Goal: Task Accomplishment & Management: Manage account settings

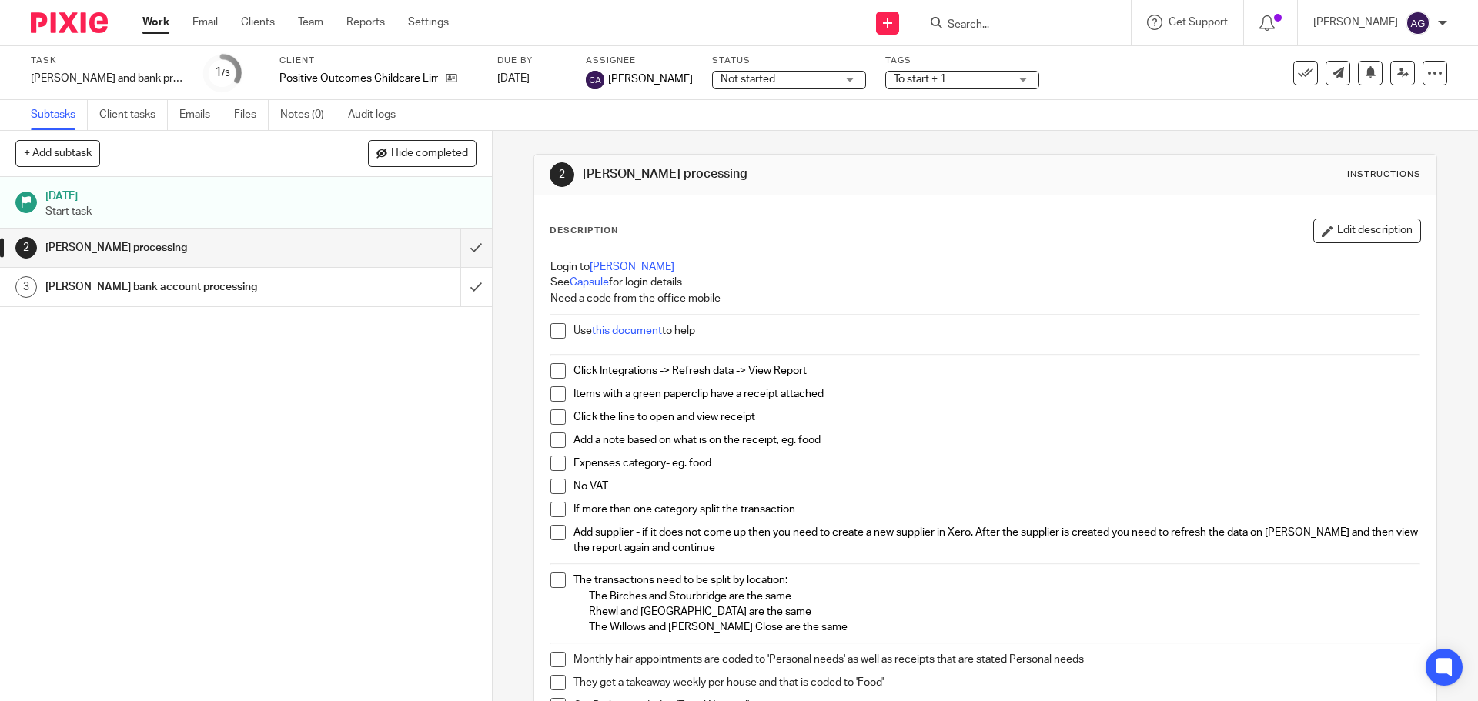
click at [63, 31] on img at bounding box center [69, 22] width 77 height 21
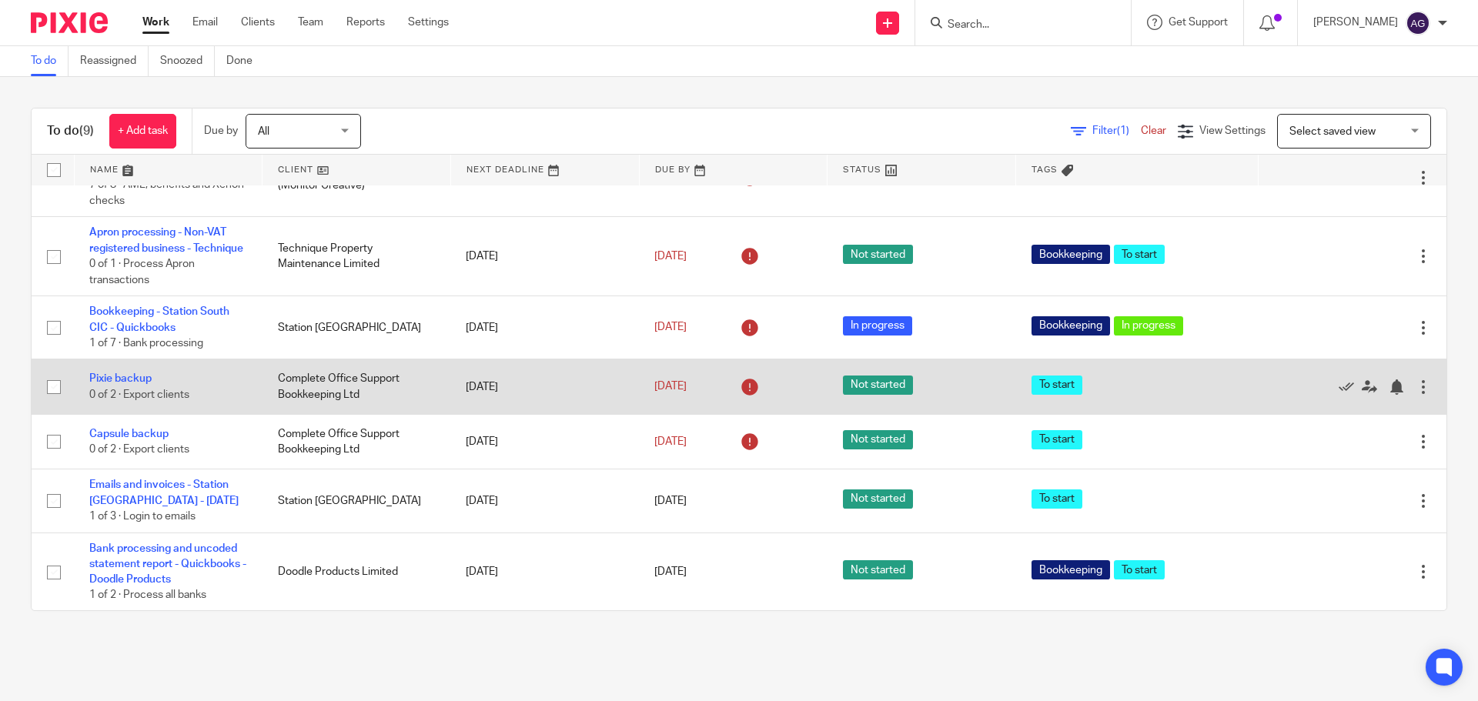
scroll to position [223, 0]
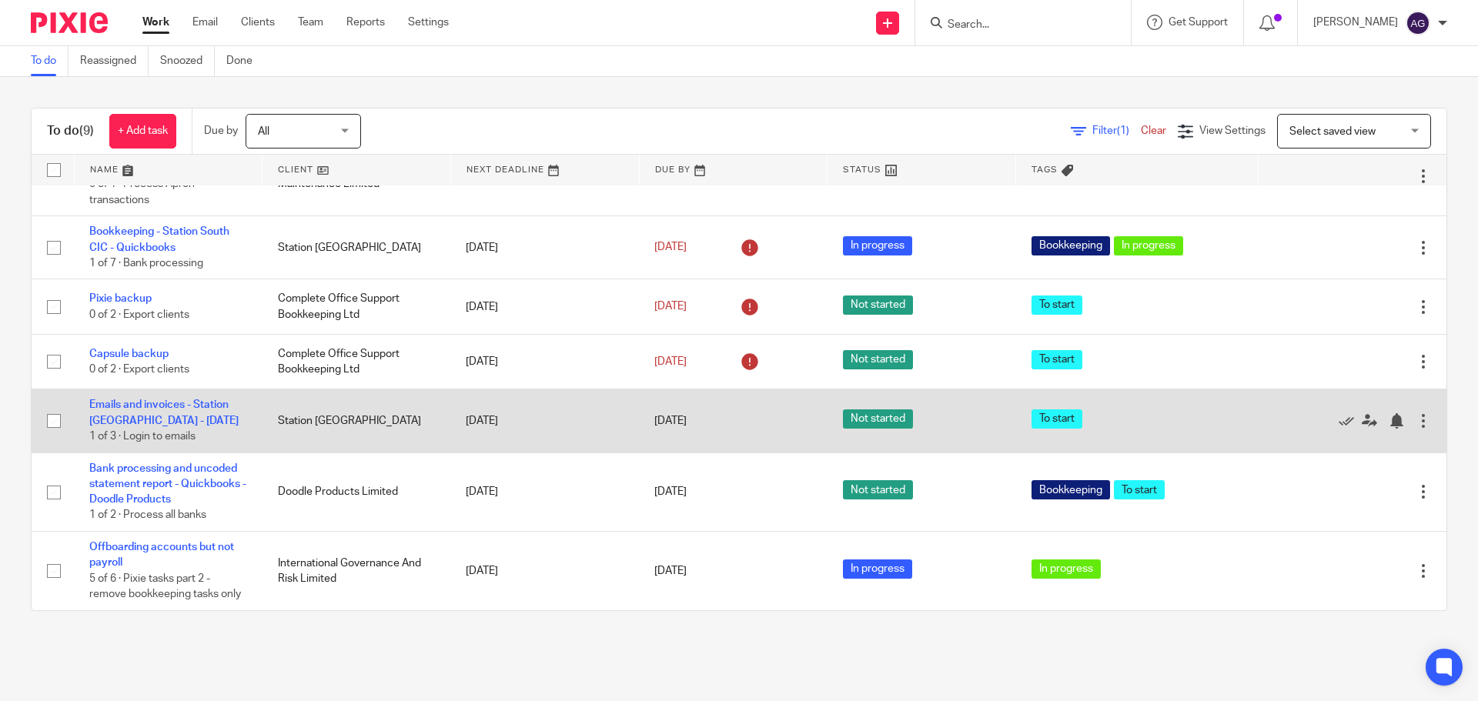
click at [166, 390] on td "Emails and invoices - Station [GEOGRAPHIC_DATA] - [DATE] 1 of 3 · Login to emai…" at bounding box center [168, 421] width 189 height 63
click at [166, 400] on link "Emails and invoices - Station [GEOGRAPHIC_DATA] - [DATE]" at bounding box center [163, 413] width 149 height 26
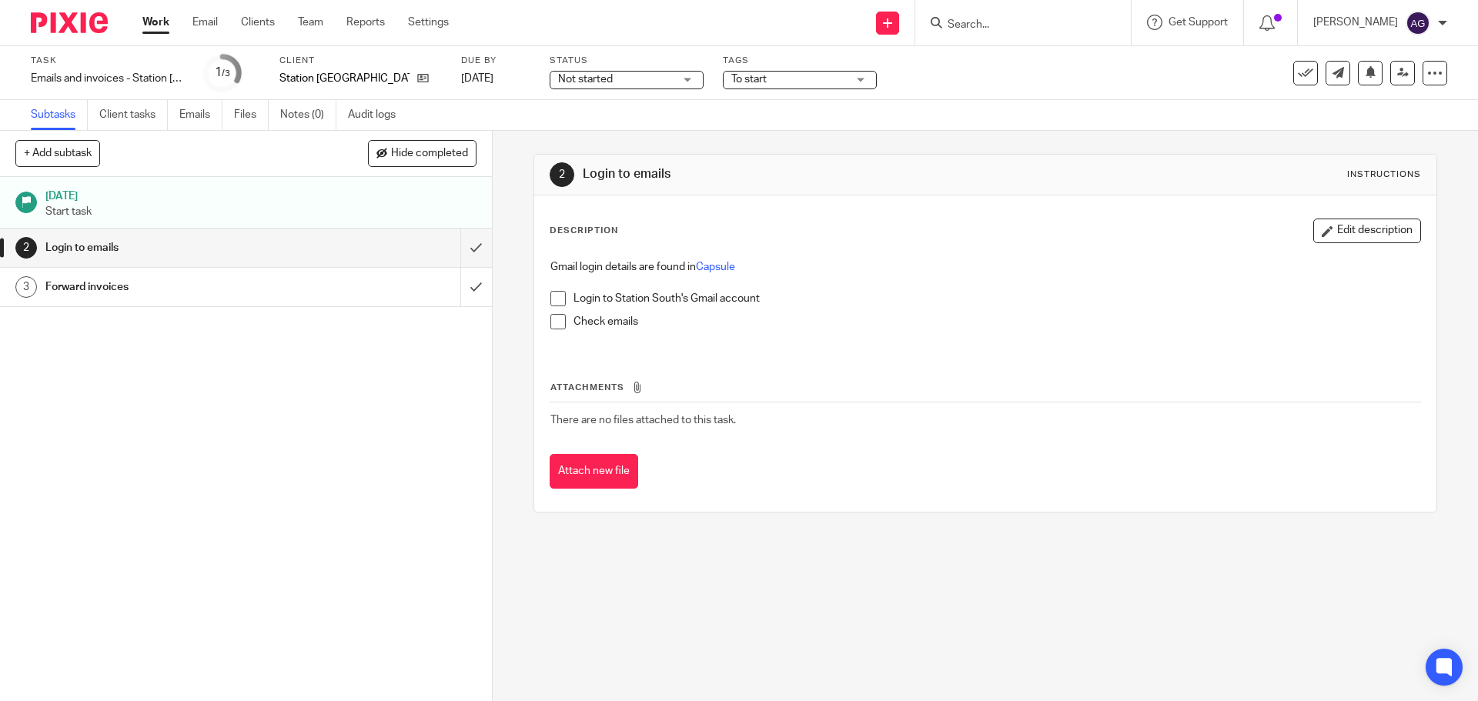
click at [554, 296] on span at bounding box center [558, 298] width 15 height 15
click at [557, 323] on span at bounding box center [558, 321] width 15 height 15
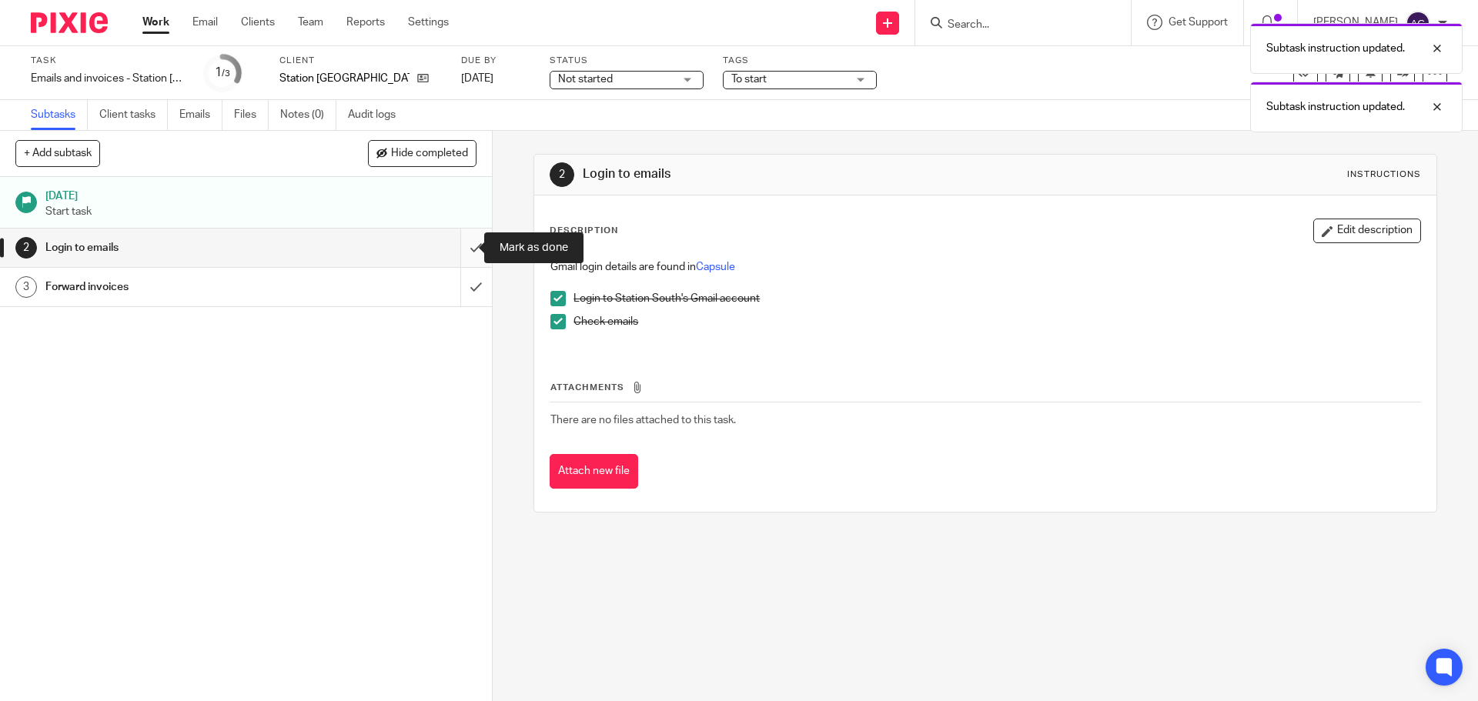
click at [464, 249] on input "submit" at bounding box center [246, 248] width 492 height 39
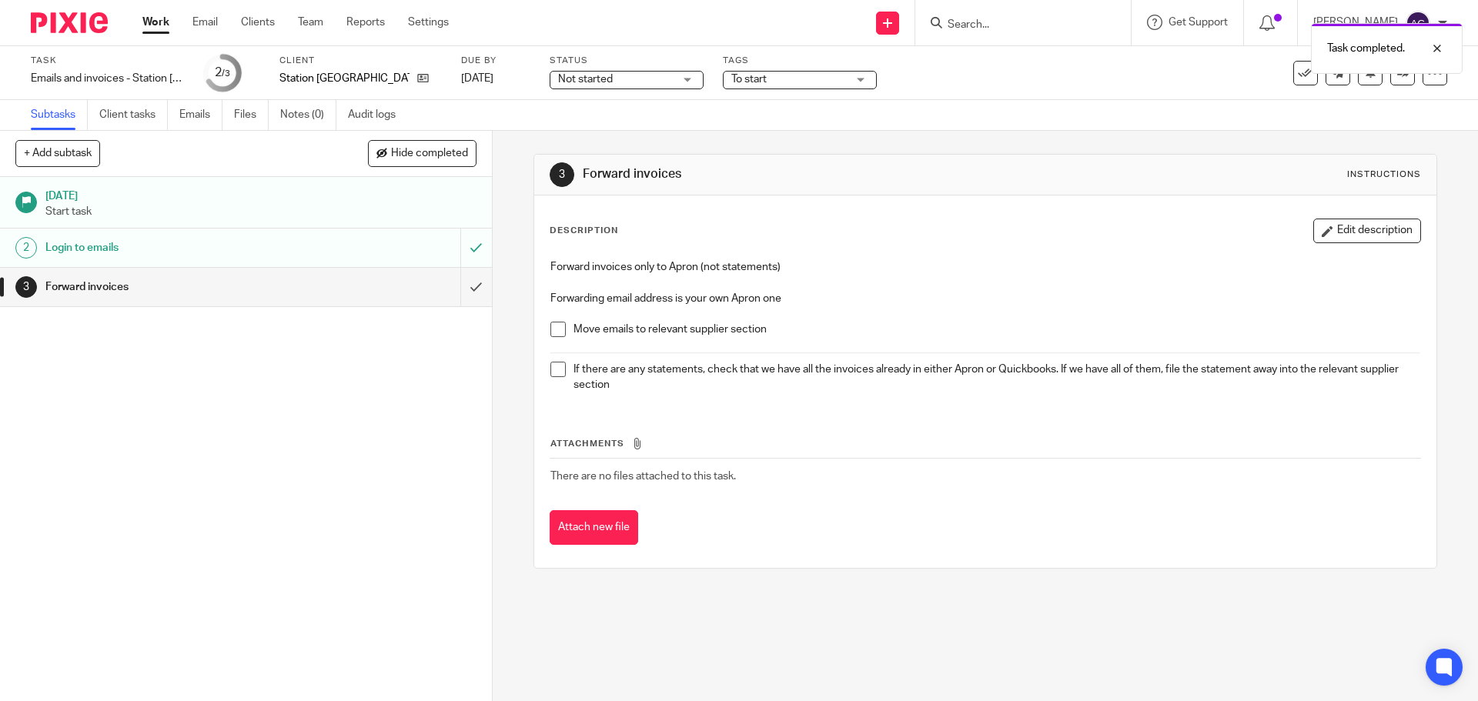
drag, startPoint x: 457, startPoint y: 293, endPoint x: 705, endPoint y: 327, distance: 250.3
click at [705, 327] on div "+ Add subtask Hide completed Cancel + Add 12 Aug 2025 Start task 2 Login to ema…" at bounding box center [739, 416] width 1478 height 571
click at [551, 331] on span at bounding box center [558, 329] width 15 height 15
click at [554, 371] on span at bounding box center [558, 369] width 15 height 15
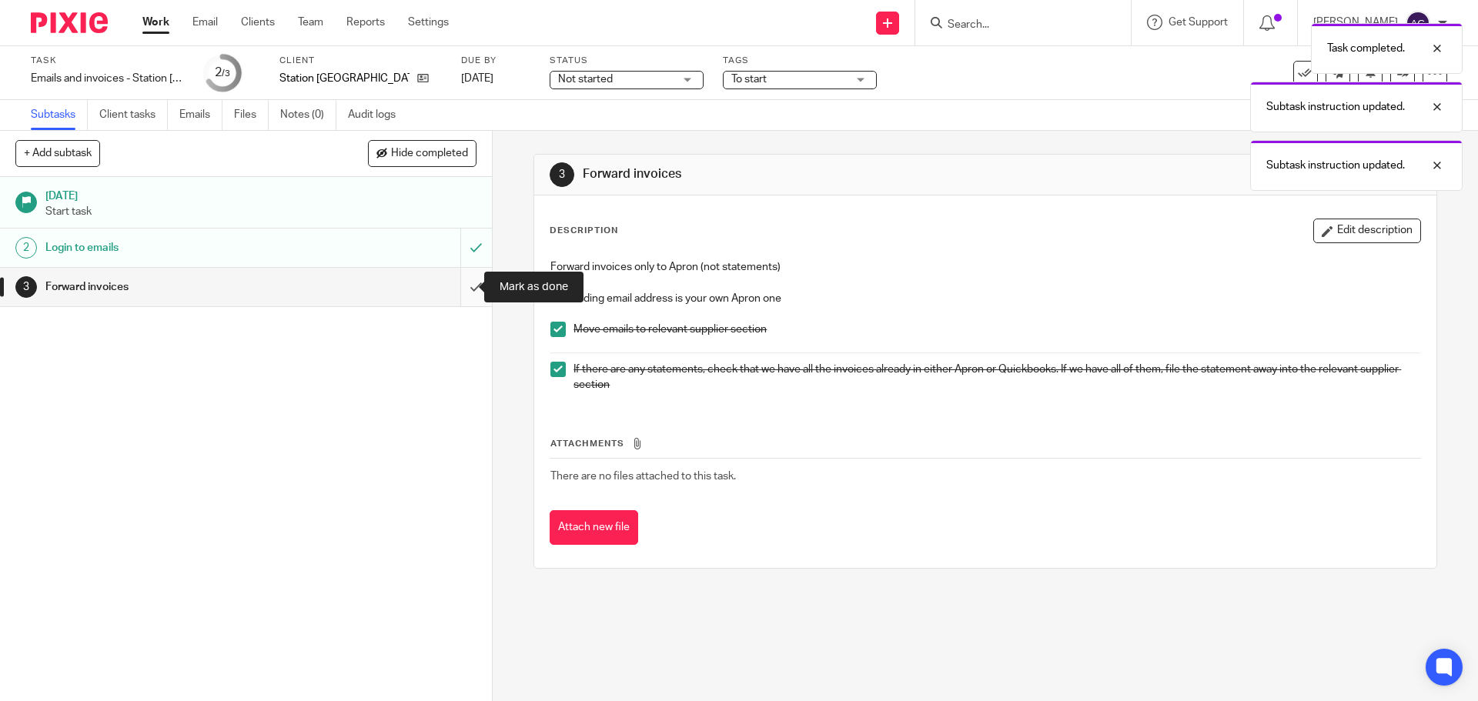
click at [460, 283] on input "submit" at bounding box center [246, 287] width 492 height 39
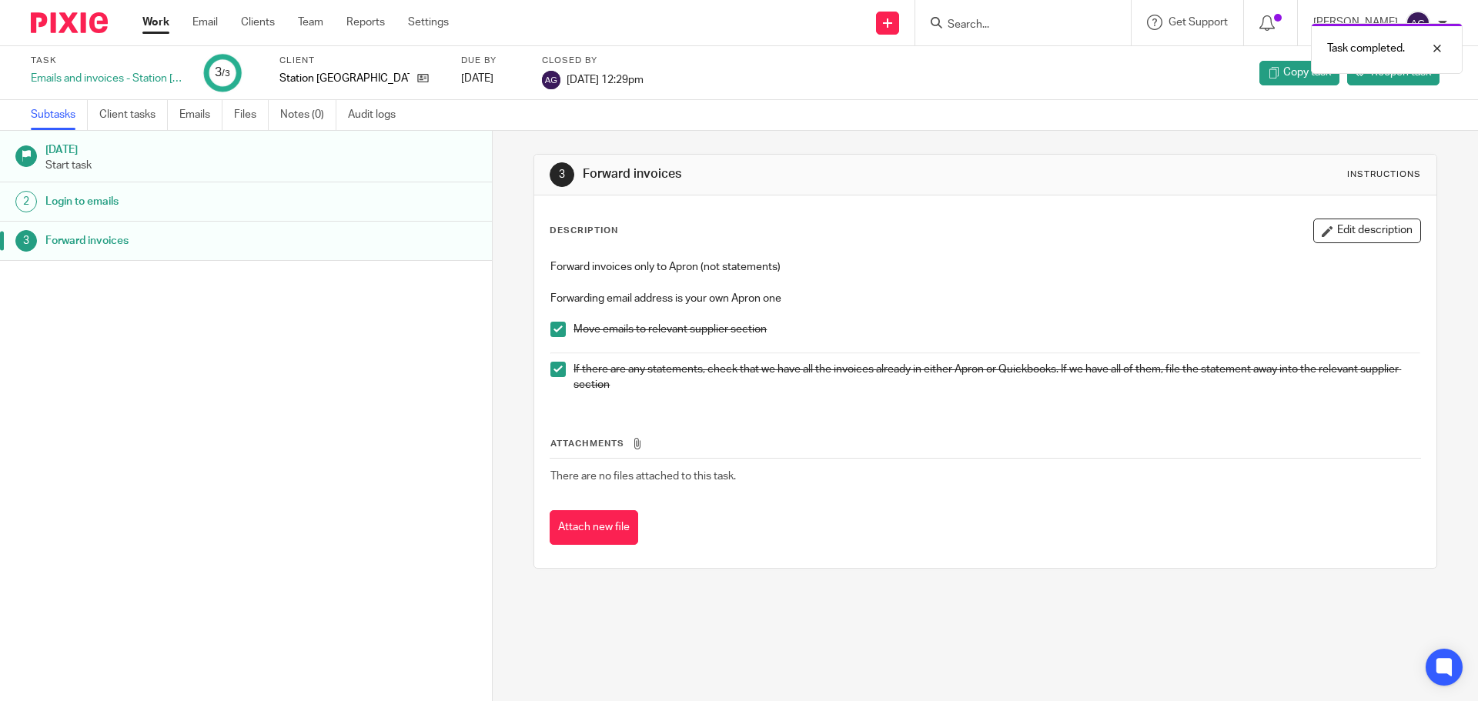
click at [94, 18] on img at bounding box center [69, 22] width 77 height 21
click at [82, 29] on img at bounding box center [69, 22] width 77 height 21
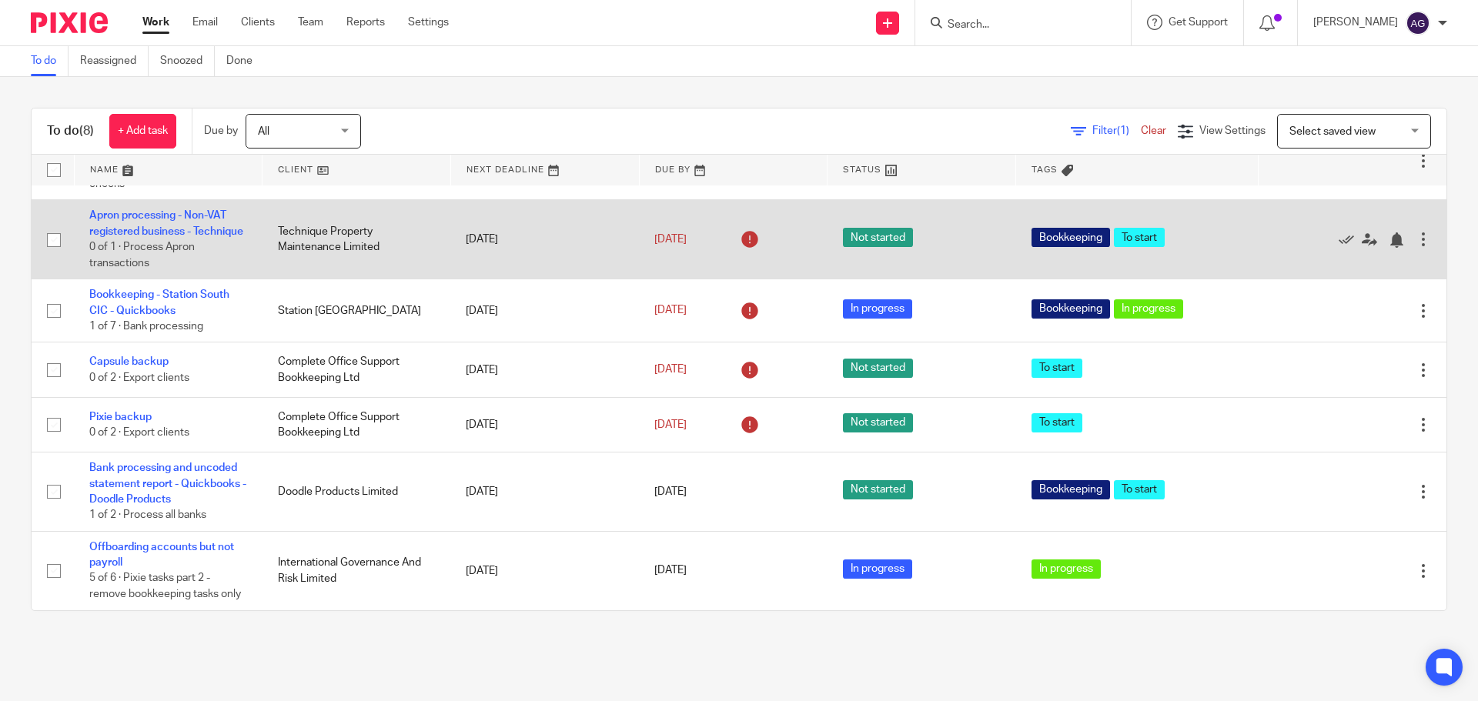
scroll to position [159, 0]
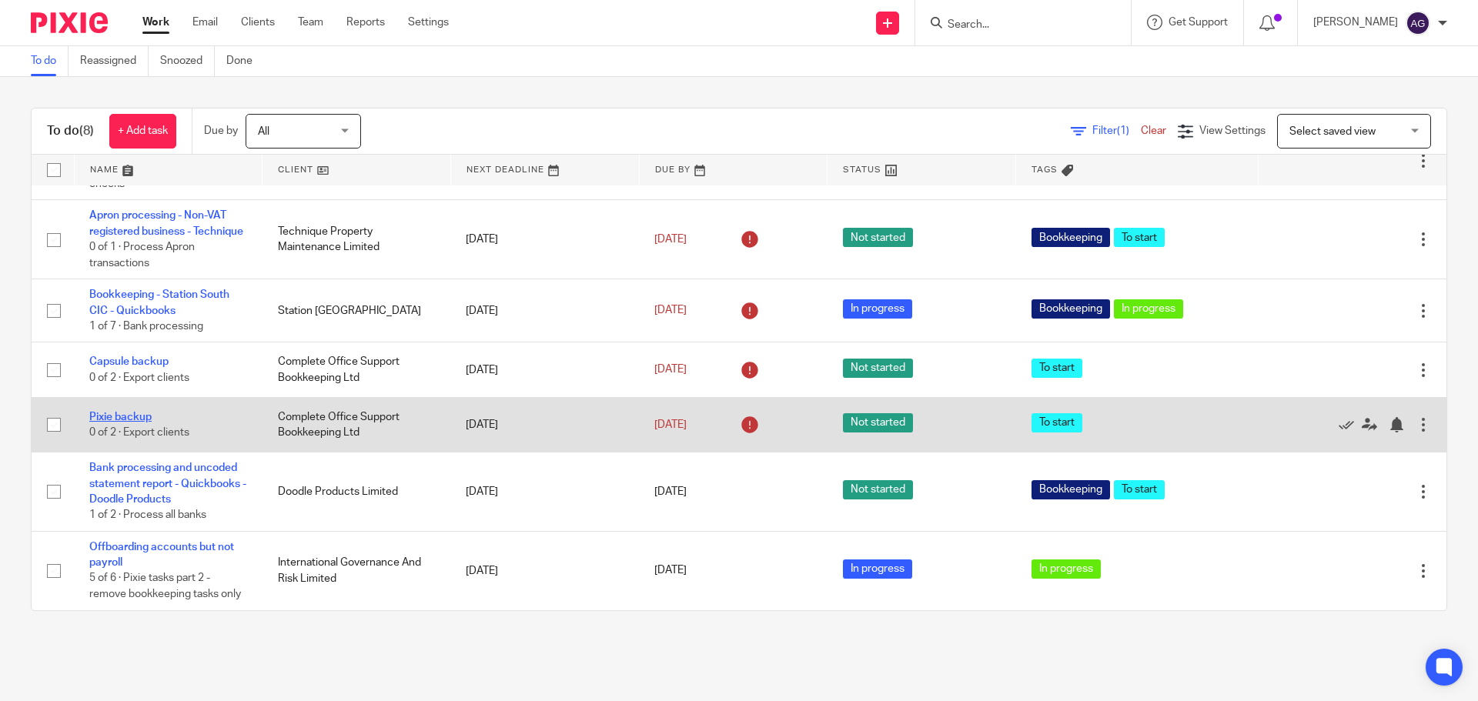
click at [126, 412] on link "Pixie backup" at bounding box center [120, 417] width 62 height 11
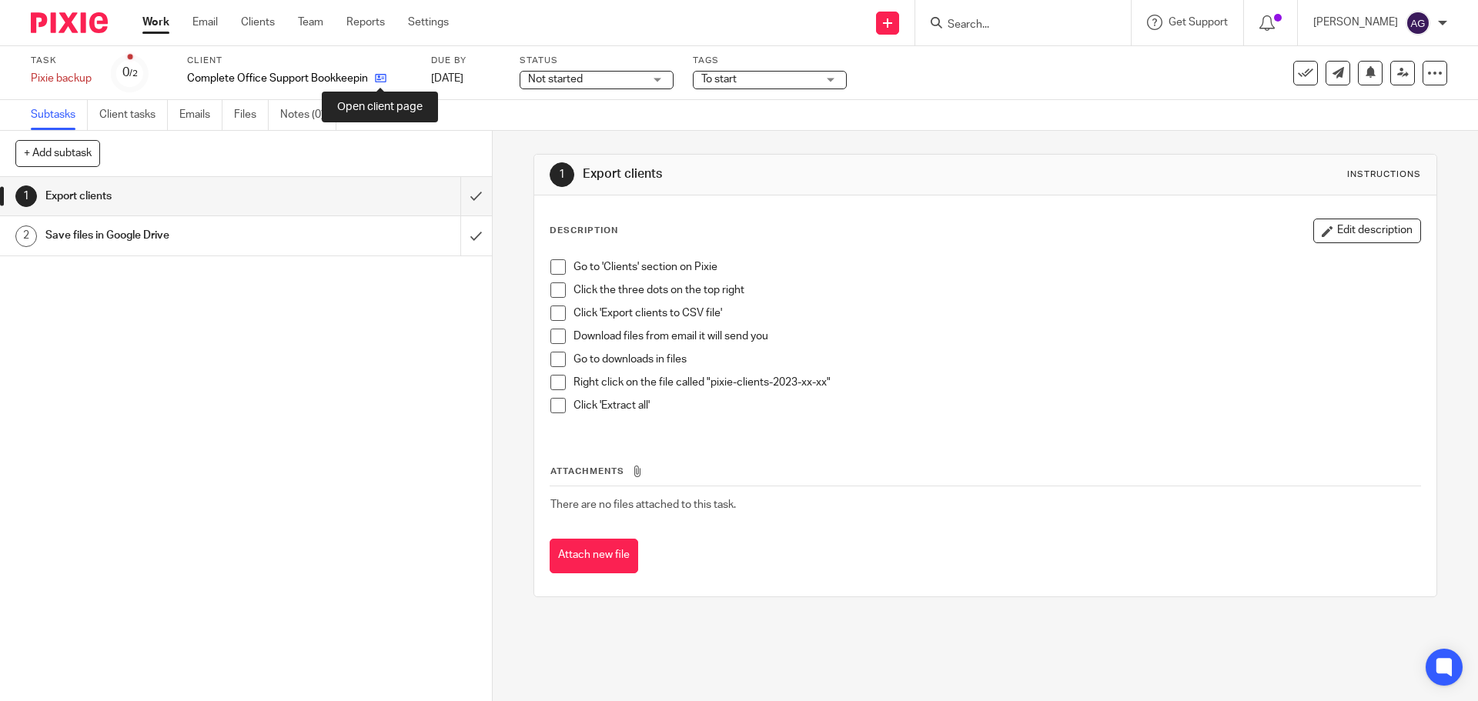
click at [377, 76] on icon at bounding box center [381, 78] width 12 height 12
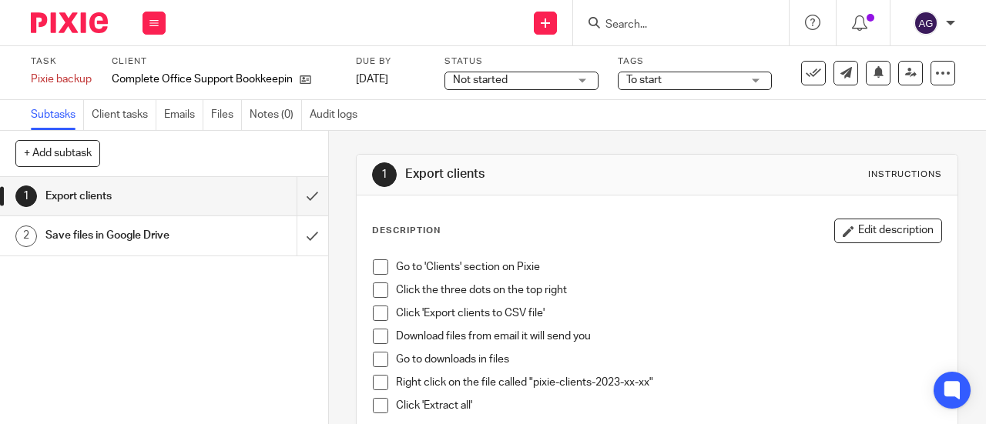
click at [380, 267] on span at bounding box center [380, 266] width 15 height 15
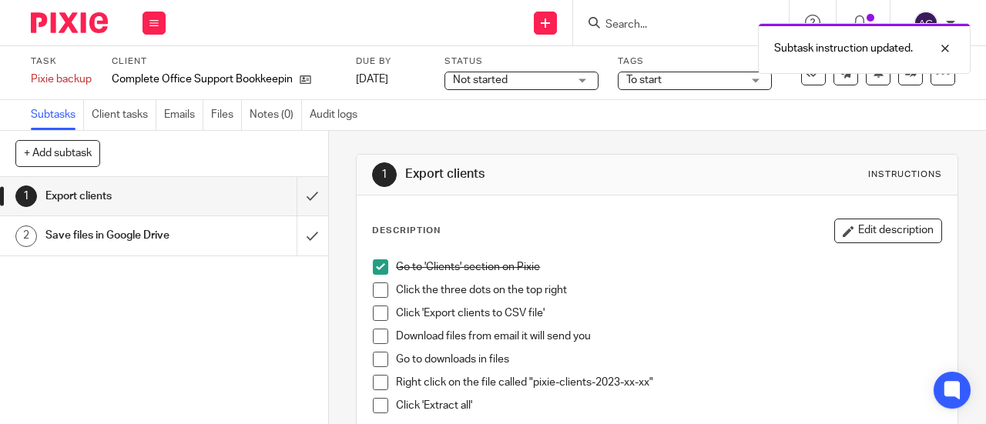
click at [379, 287] on span at bounding box center [380, 290] width 15 height 15
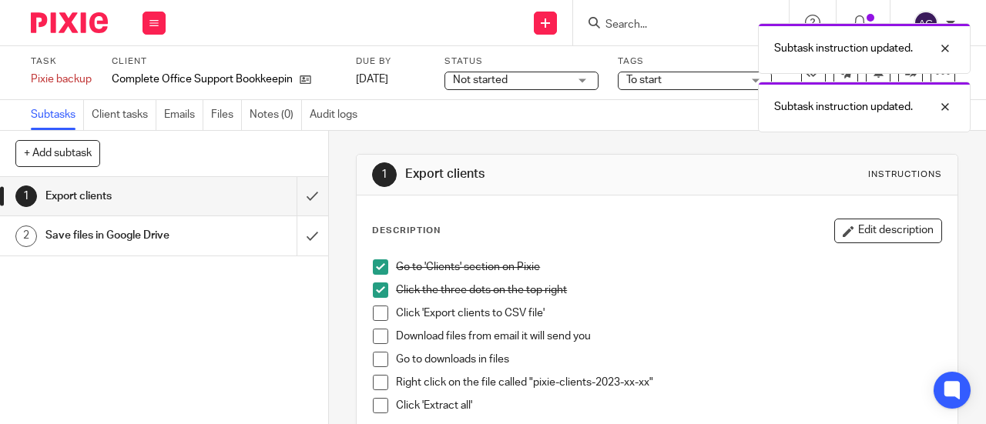
click at [384, 307] on li "Click 'Export clients to CSV file'" at bounding box center [657, 317] width 568 height 23
click at [377, 314] on span at bounding box center [380, 313] width 15 height 15
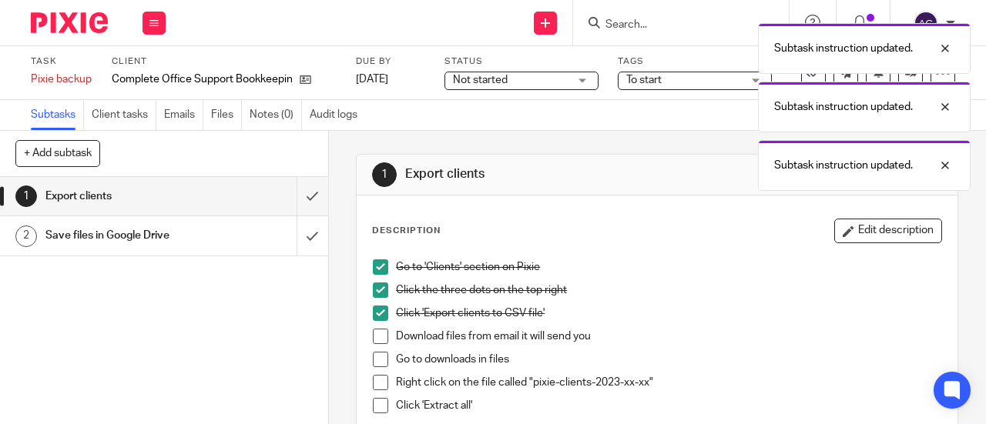
click at [377, 333] on span at bounding box center [380, 336] width 15 height 15
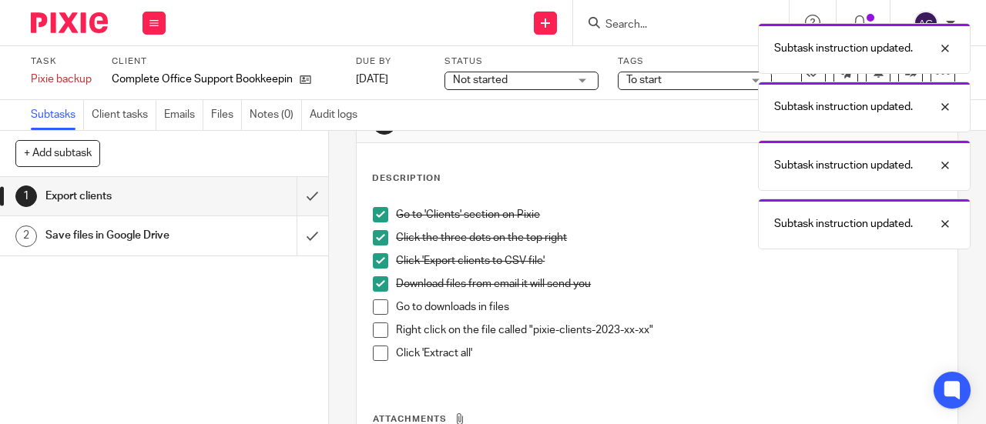
scroll to position [77, 0]
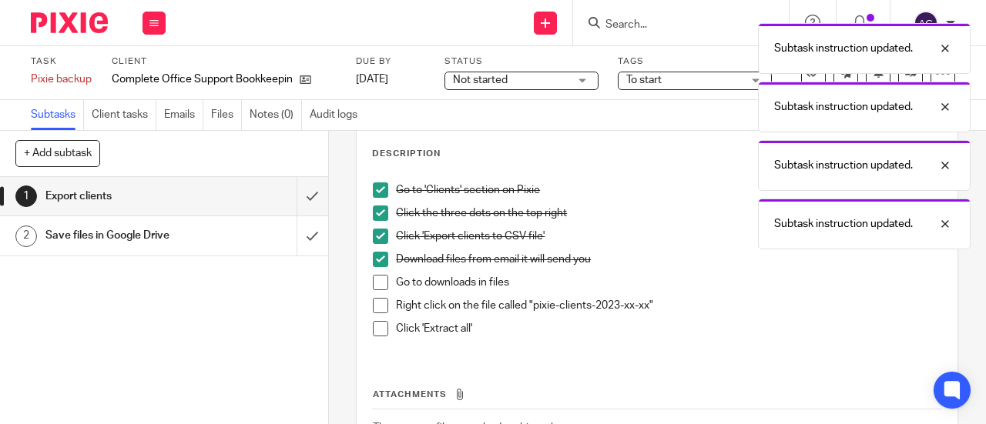
click at [380, 279] on span at bounding box center [380, 282] width 15 height 15
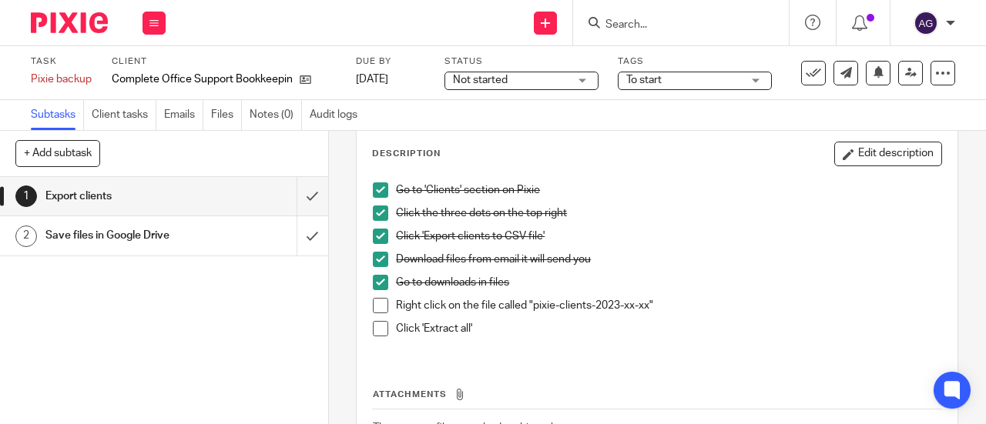
click at [378, 307] on span at bounding box center [380, 305] width 15 height 15
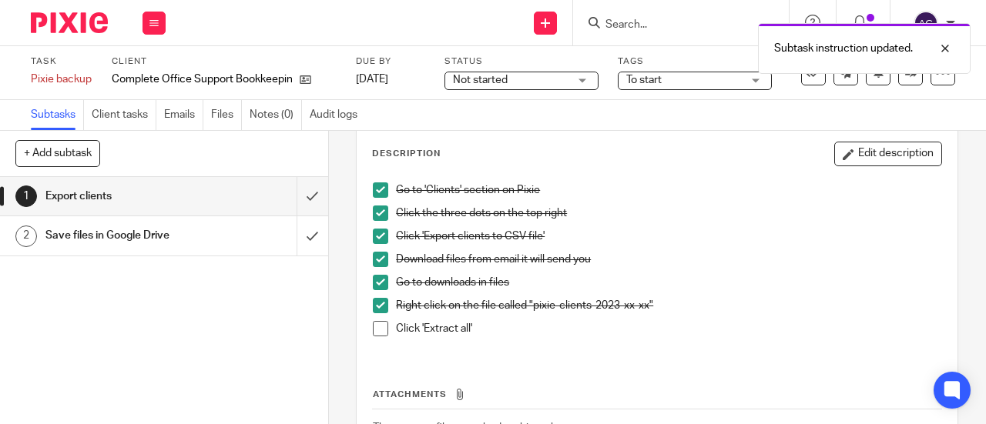
click at [379, 330] on span at bounding box center [380, 328] width 15 height 15
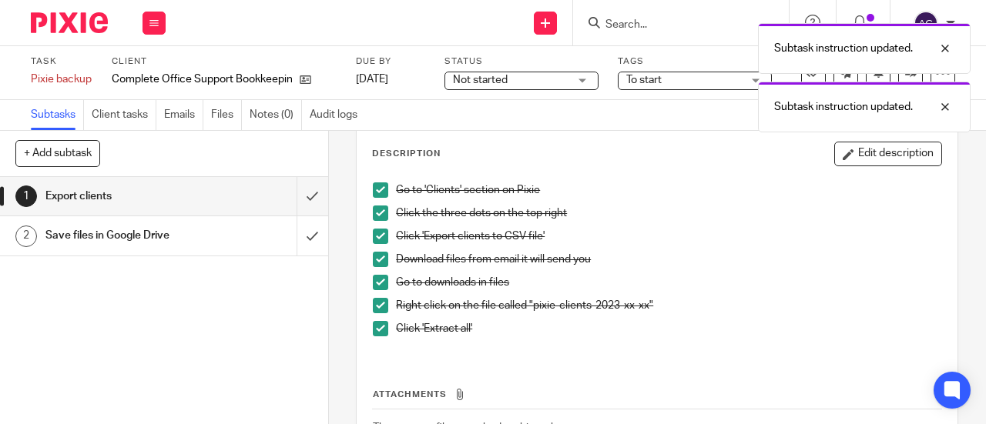
click at [95, 25] on img at bounding box center [69, 22] width 77 height 21
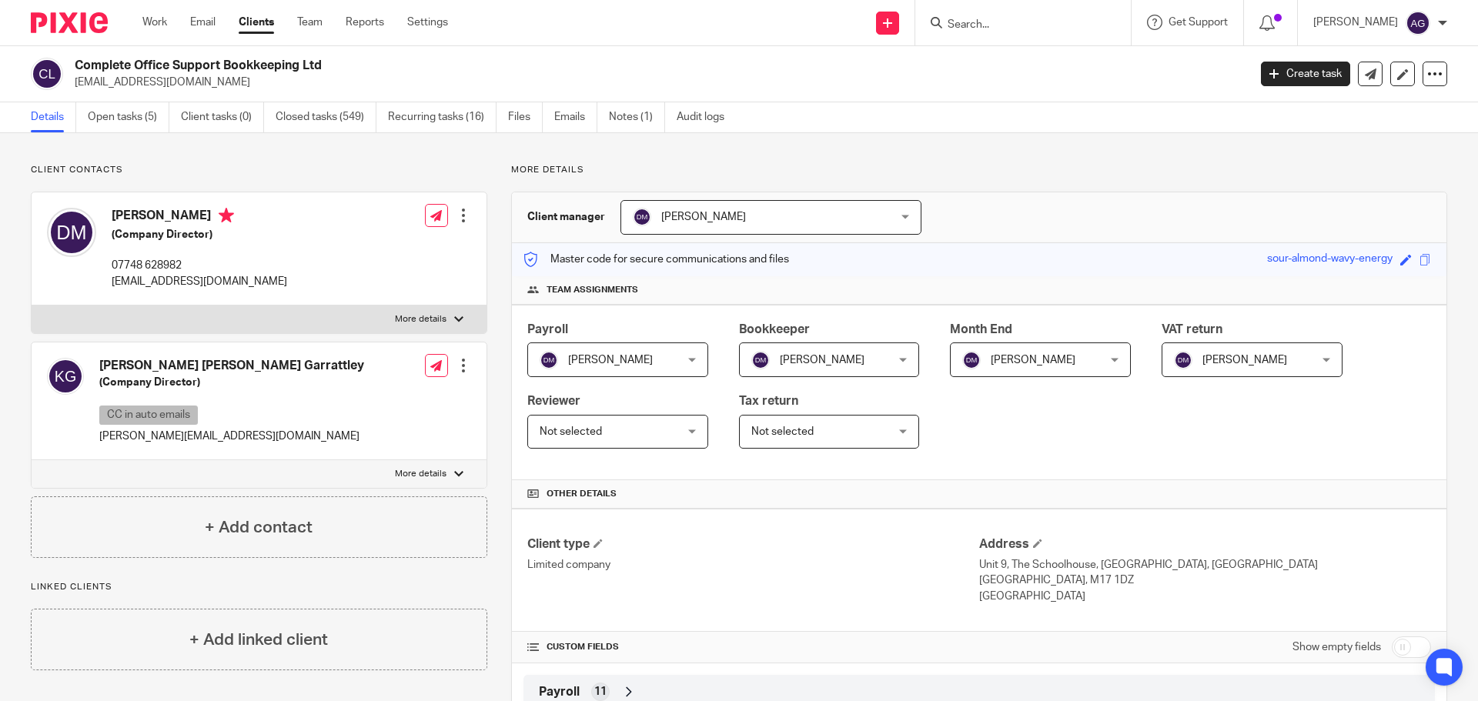
click at [273, 30] on link "Clients" at bounding box center [256, 22] width 35 height 15
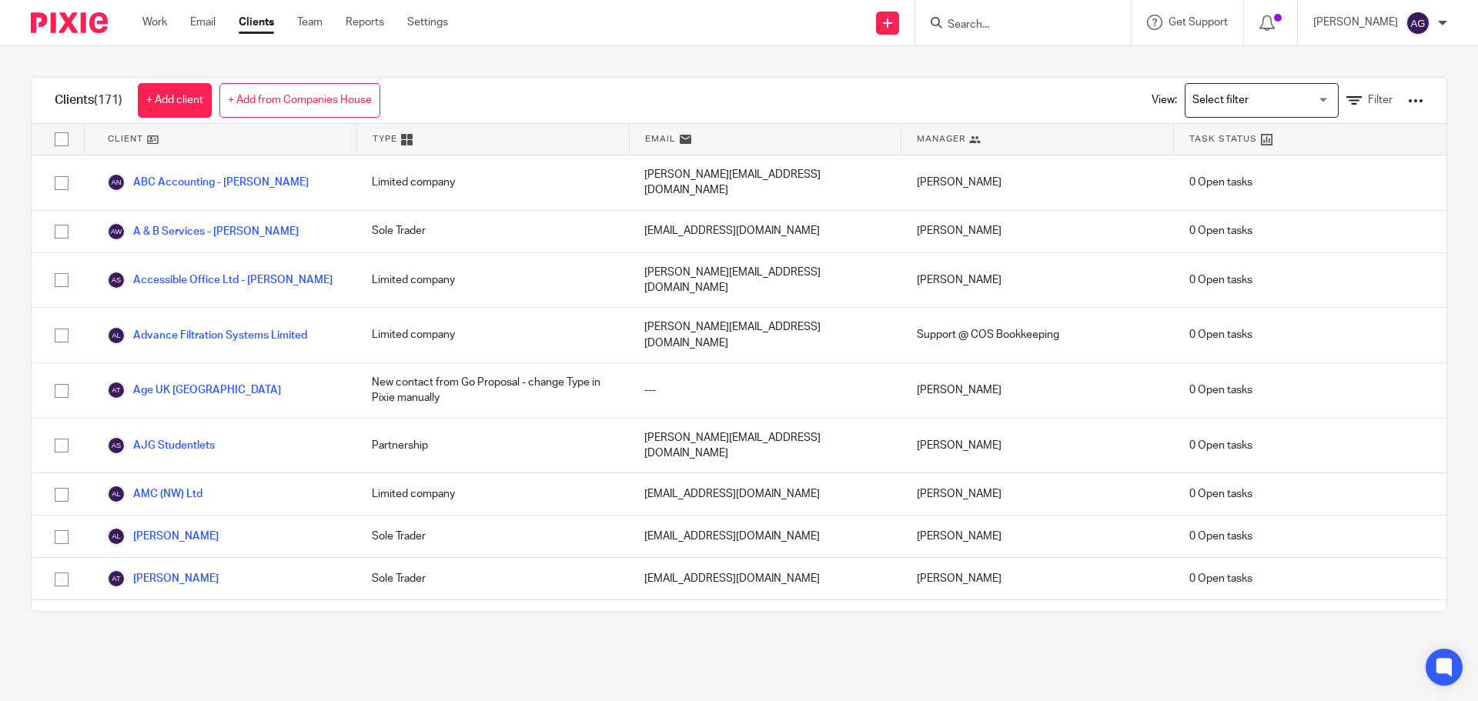
click at [1403, 102] on div "View: Loading... Filter" at bounding box center [1276, 100] width 341 height 45
click at [1408, 104] on div at bounding box center [1415, 100] width 15 height 15
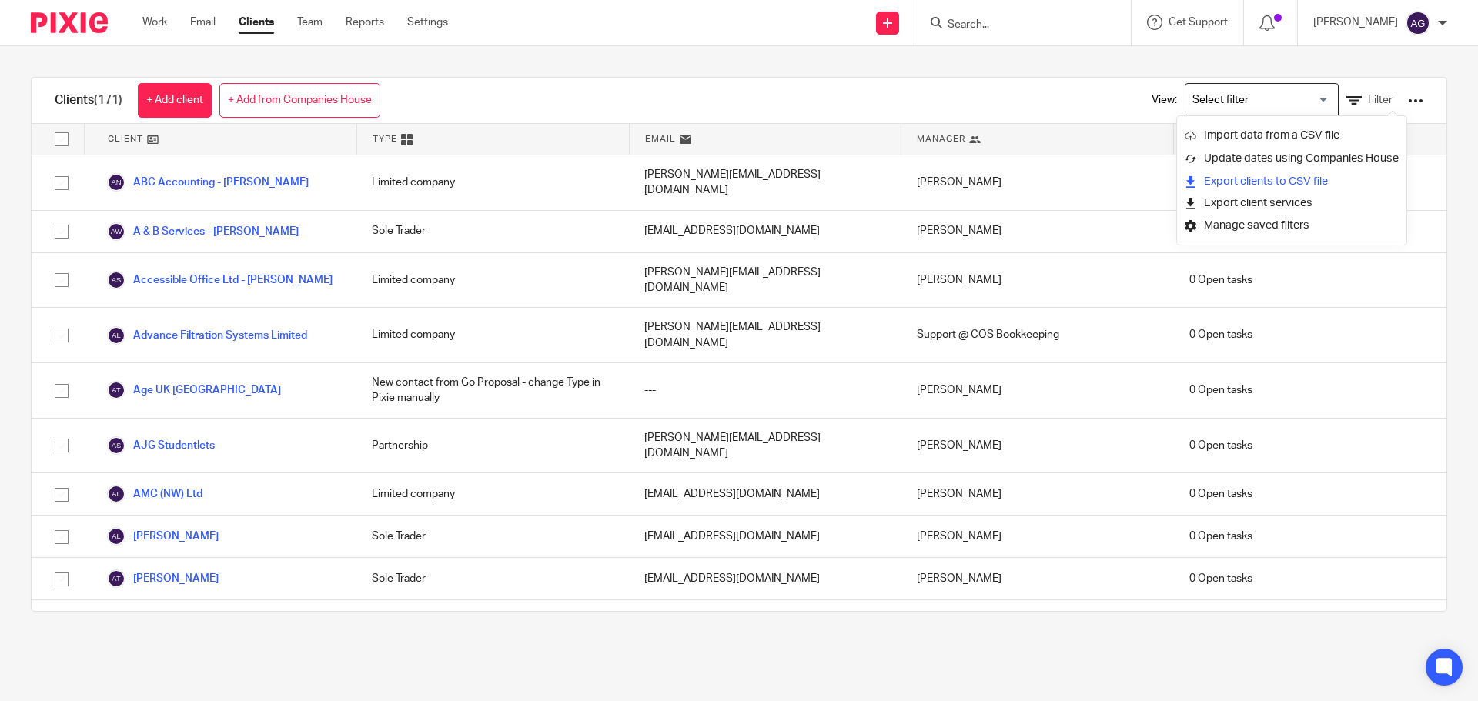
click at [1267, 190] on link "Export clients to CSV file" at bounding box center [1292, 181] width 214 height 23
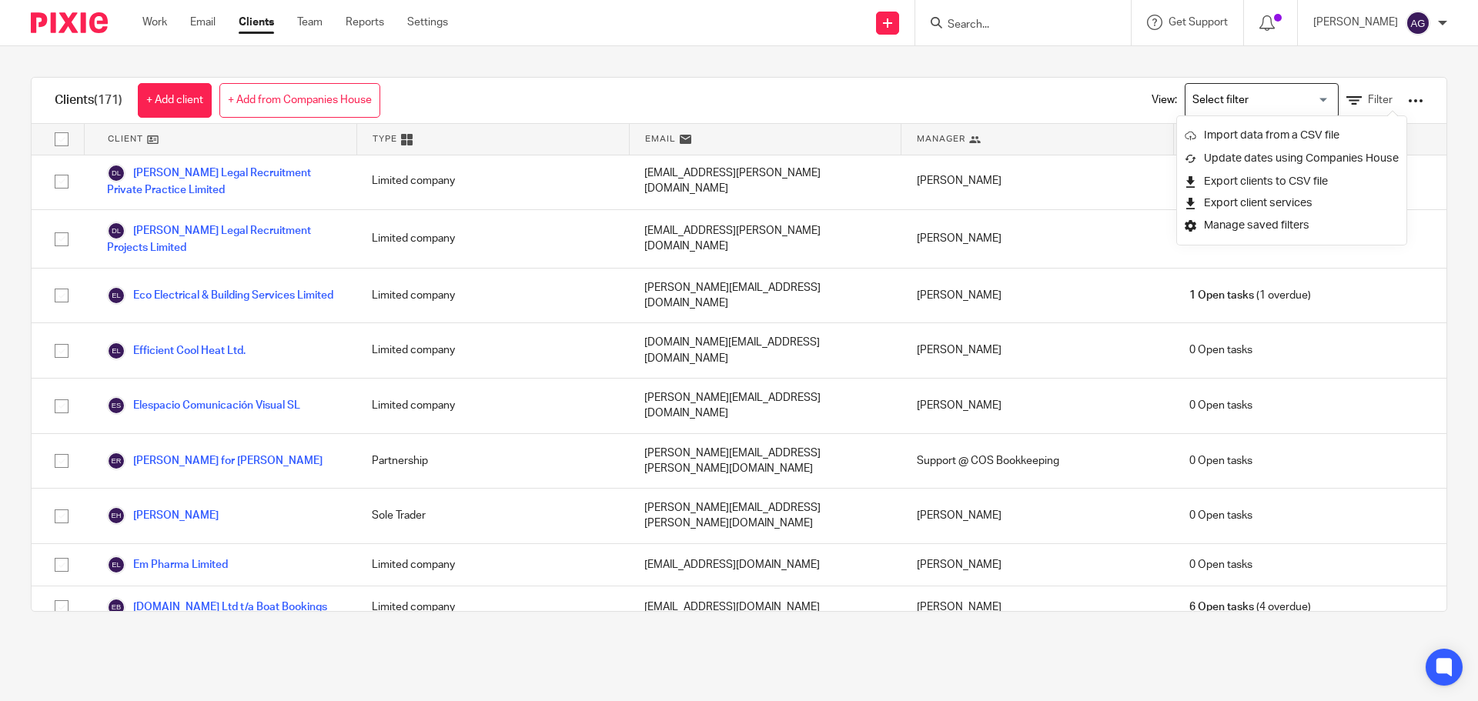
scroll to position [2618, 0]
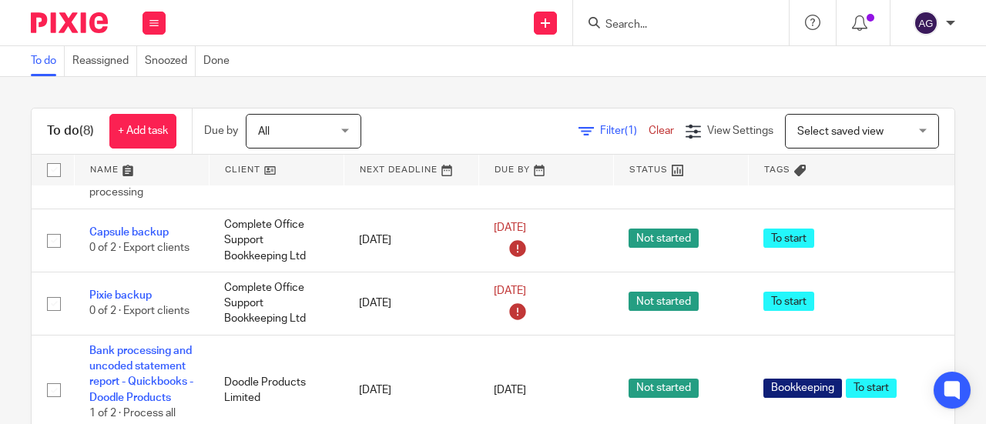
scroll to position [385, 0]
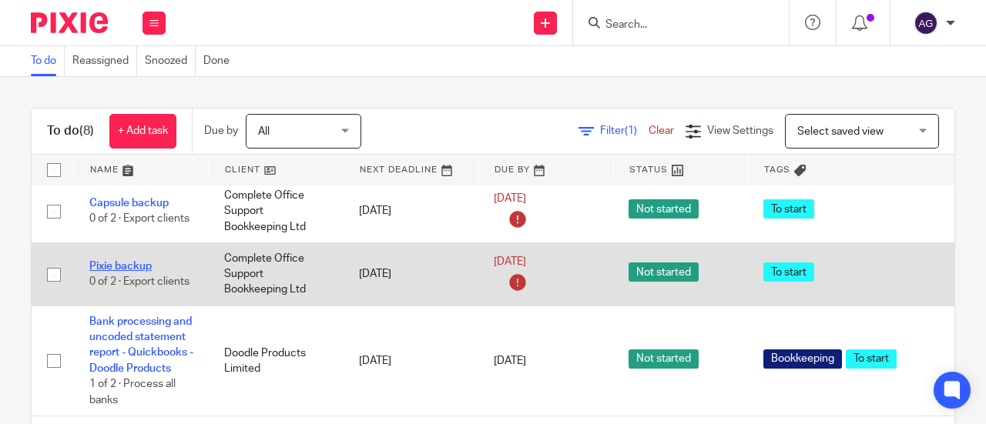
click at [120, 272] on link "Pixie backup" at bounding box center [120, 266] width 62 height 11
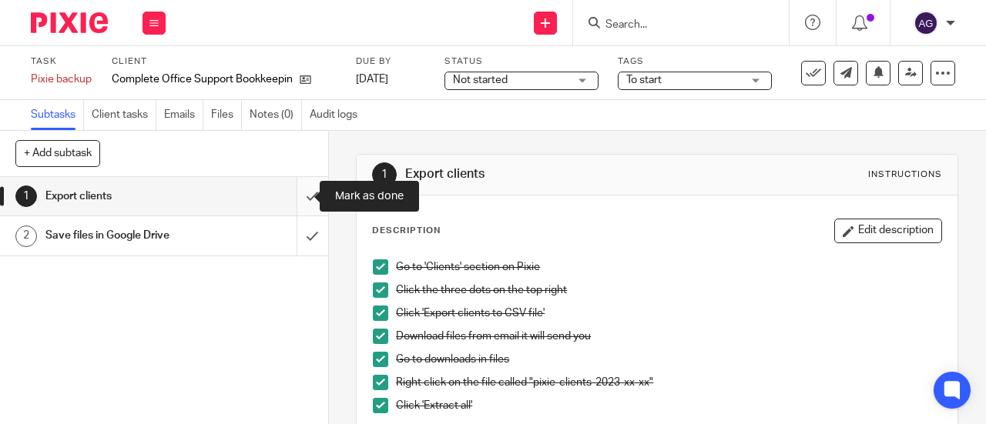
click at [300, 189] on input "submit" at bounding box center [164, 196] width 328 height 39
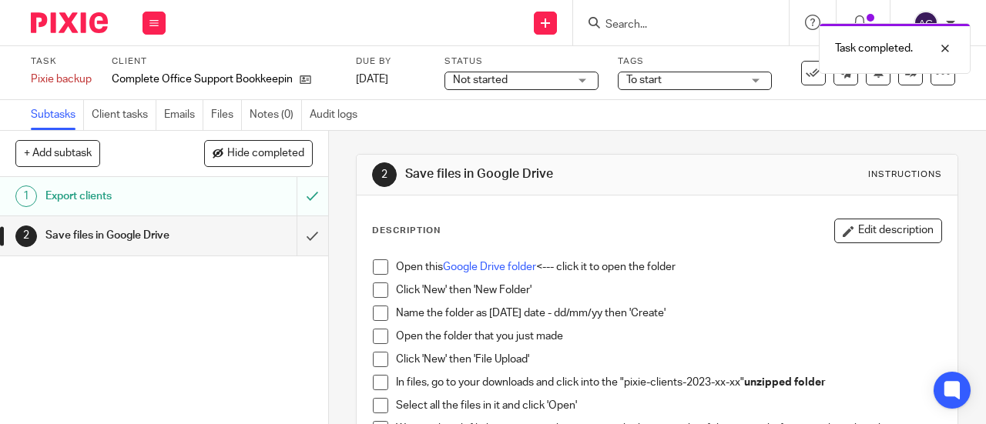
click at [206, 245] on div "Save files in Google Drive" at bounding box center [163, 235] width 236 height 23
click at [62, 19] on img at bounding box center [69, 22] width 77 height 21
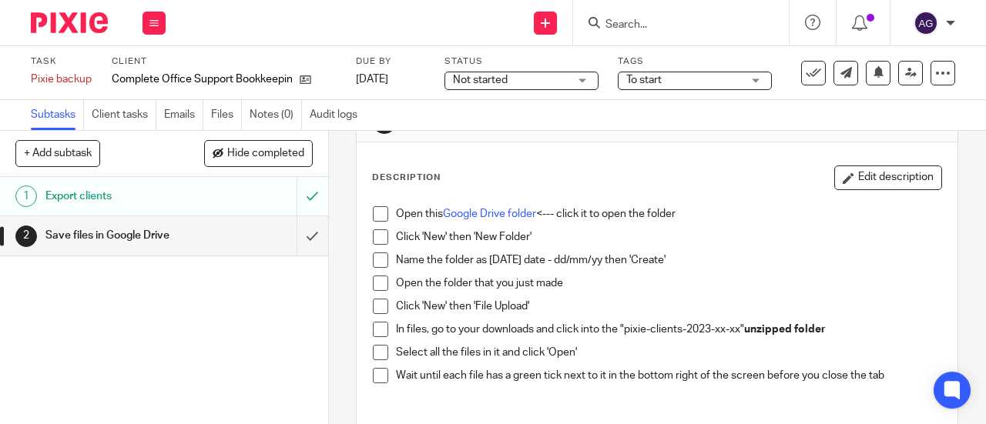
scroll to position [77, 0]
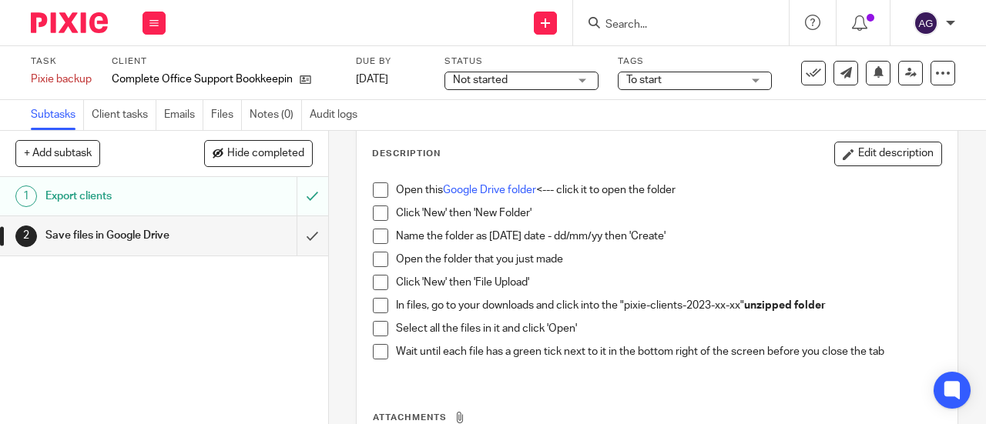
drag, startPoint x: 373, startPoint y: 193, endPoint x: 373, endPoint y: 203, distance: 10.0
click at [373, 193] on span at bounding box center [380, 189] width 15 height 15
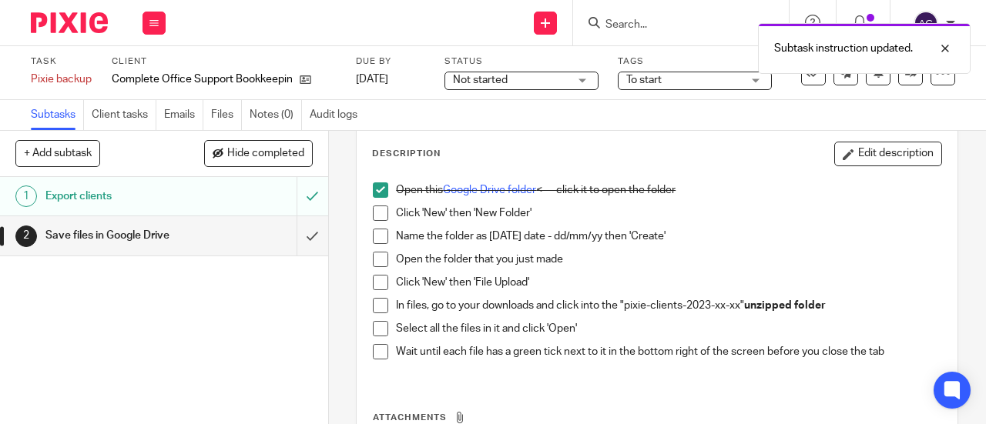
click at [373, 215] on span at bounding box center [380, 213] width 15 height 15
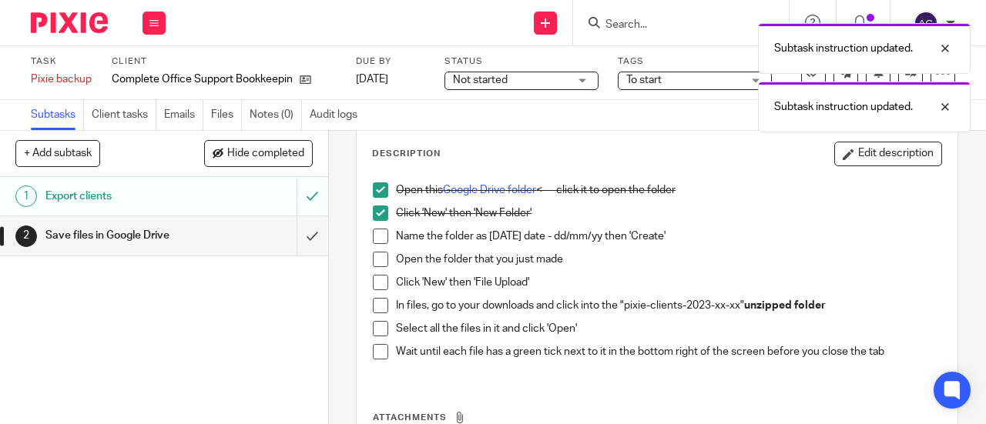
click at [376, 238] on span at bounding box center [380, 236] width 15 height 15
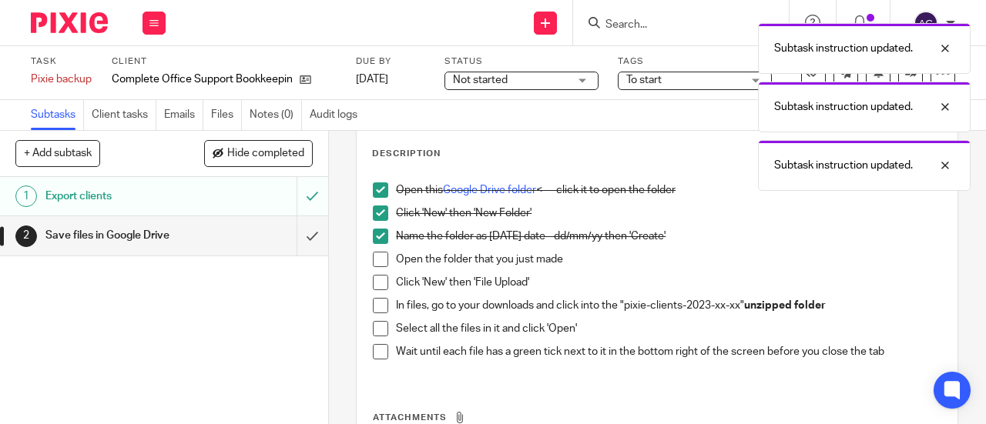
click at [377, 253] on span at bounding box center [380, 259] width 15 height 15
drag, startPoint x: 377, startPoint y: 276, endPoint x: 374, endPoint y: 293, distance: 17.1
click at [377, 278] on span at bounding box center [380, 282] width 15 height 15
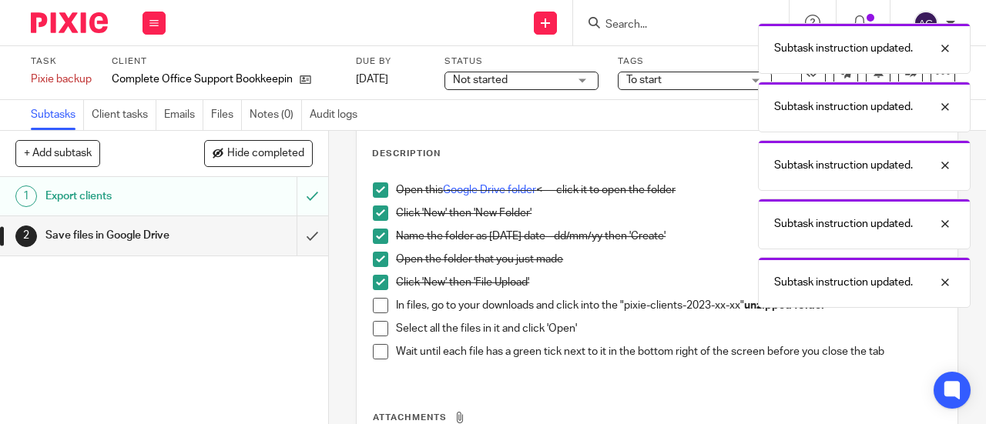
click at [374, 299] on span at bounding box center [380, 305] width 15 height 15
drag, startPoint x: 374, startPoint y: 326, endPoint x: 379, endPoint y: 338, distance: 13.2
click at [375, 326] on span at bounding box center [380, 328] width 15 height 15
click at [379, 351] on span at bounding box center [380, 351] width 15 height 15
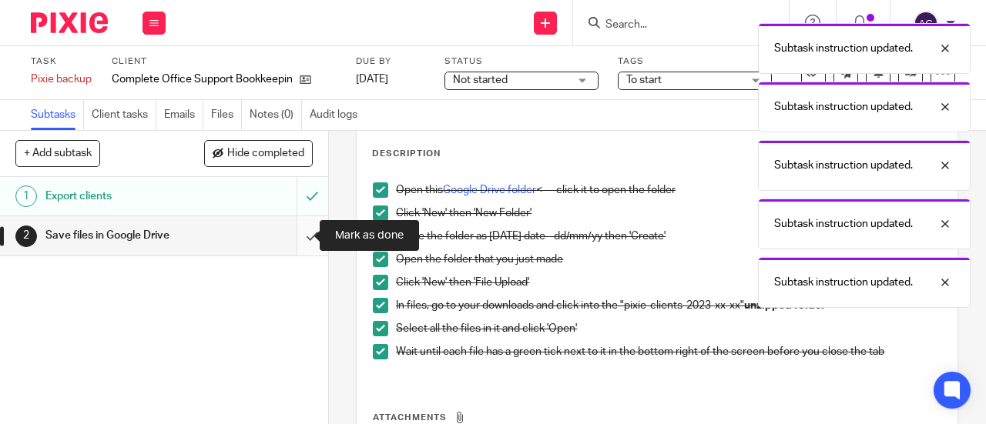
click at [305, 238] on input "submit" at bounding box center [164, 235] width 328 height 39
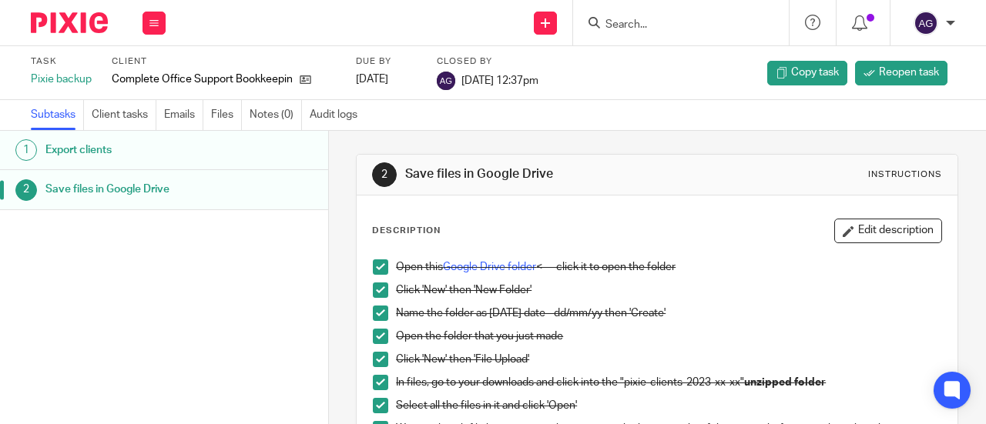
click at [54, 15] on img at bounding box center [69, 22] width 77 height 21
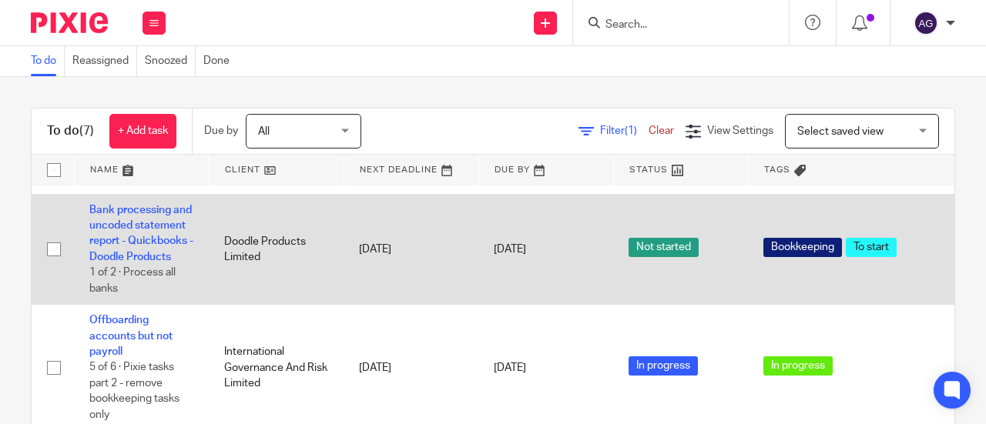
scroll to position [459, 0]
